Goal: Information Seeking & Learning: Learn about a topic

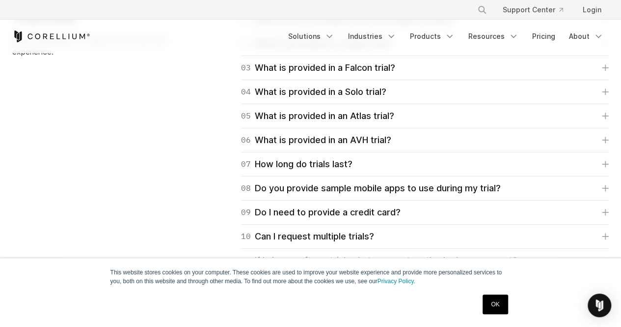
scroll to position [1424, 0]
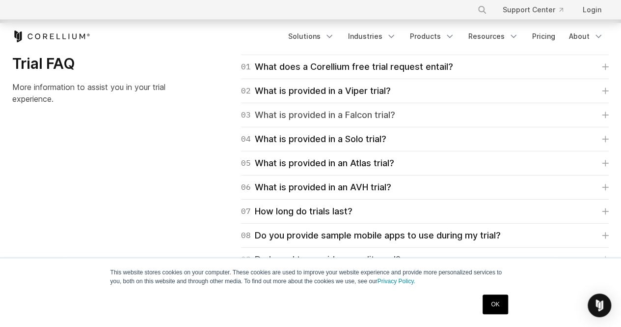
click at [560, 118] on link "03 What is provided in a Falcon trial?" at bounding box center [425, 115] width 368 height 14
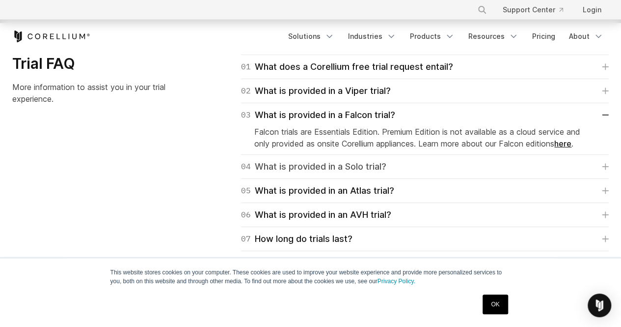
click at [470, 166] on link "04 What is provided in a Solo trial?" at bounding box center [425, 167] width 368 height 14
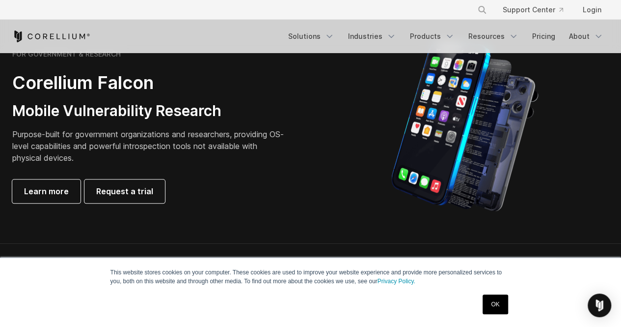
scroll to position [442, 0]
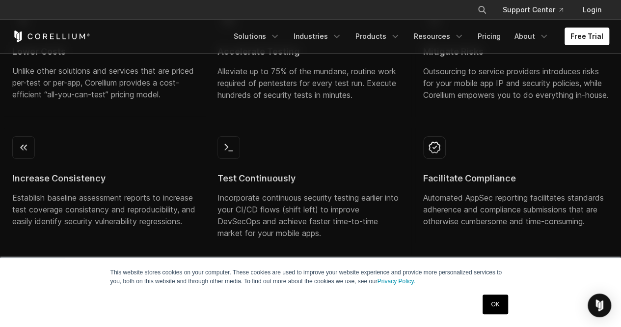
scroll to position [688, 0]
